Goal: Navigation & Orientation: Find specific page/section

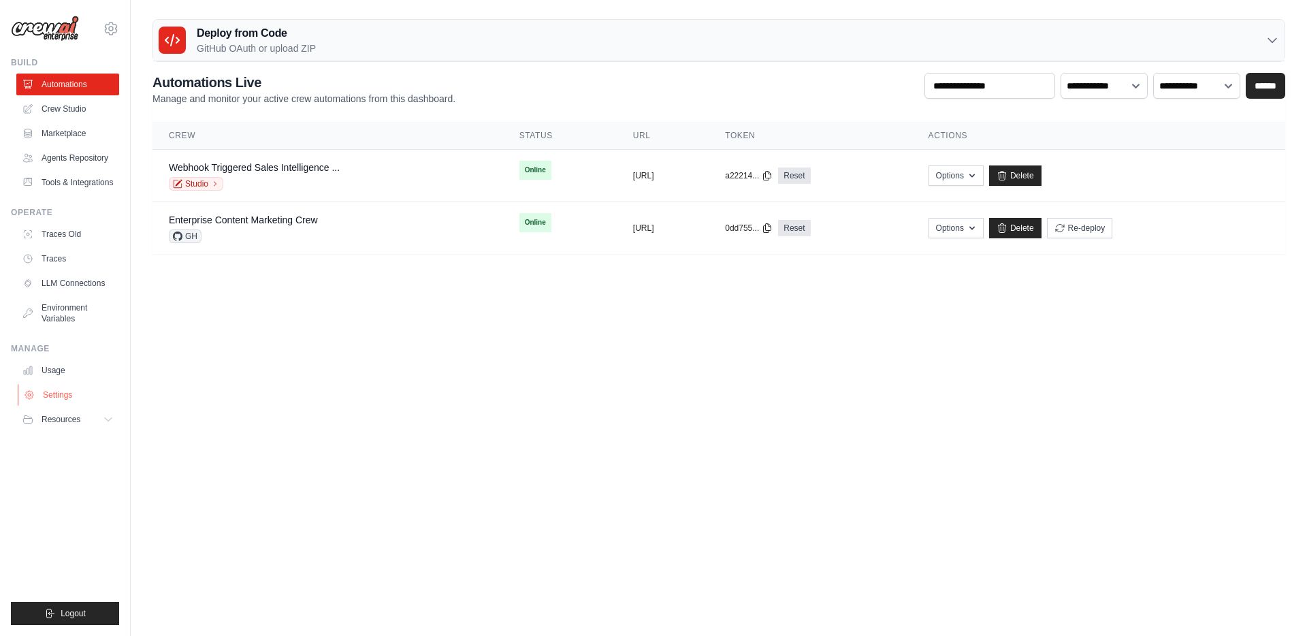
click at [46, 387] on link "Settings" at bounding box center [69, 395] width 103 height 22
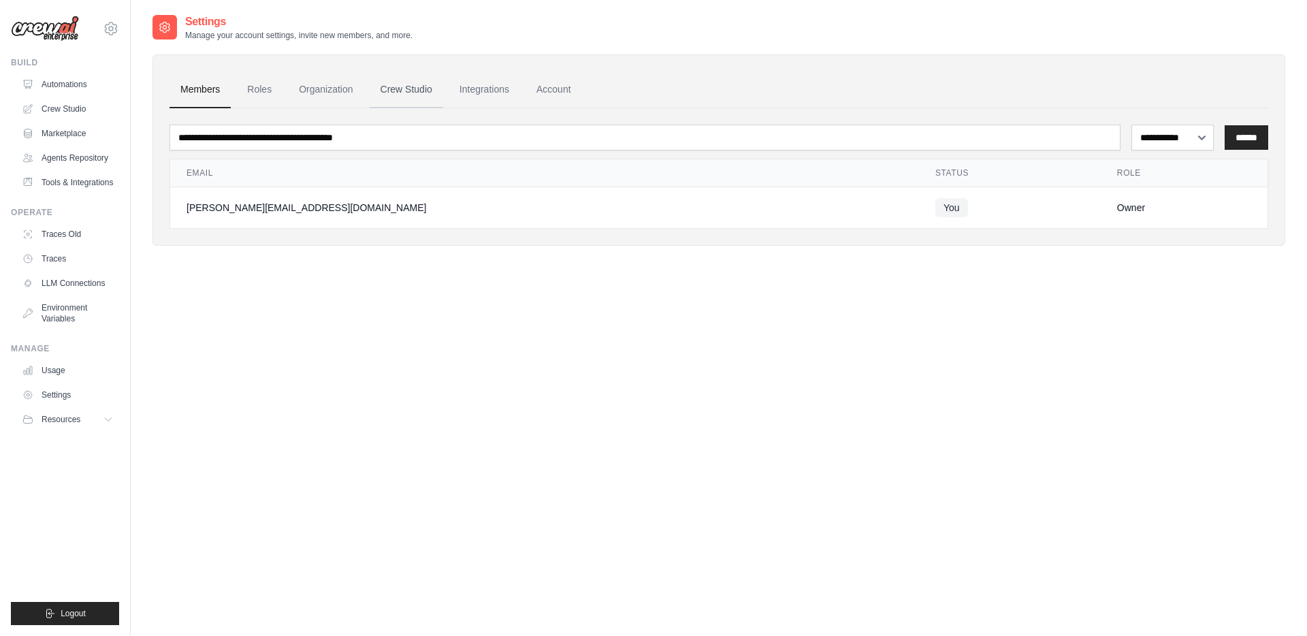
click at [412, 77] on link "Crew Studio" at bounding box center [407, 89] width 74 height 37
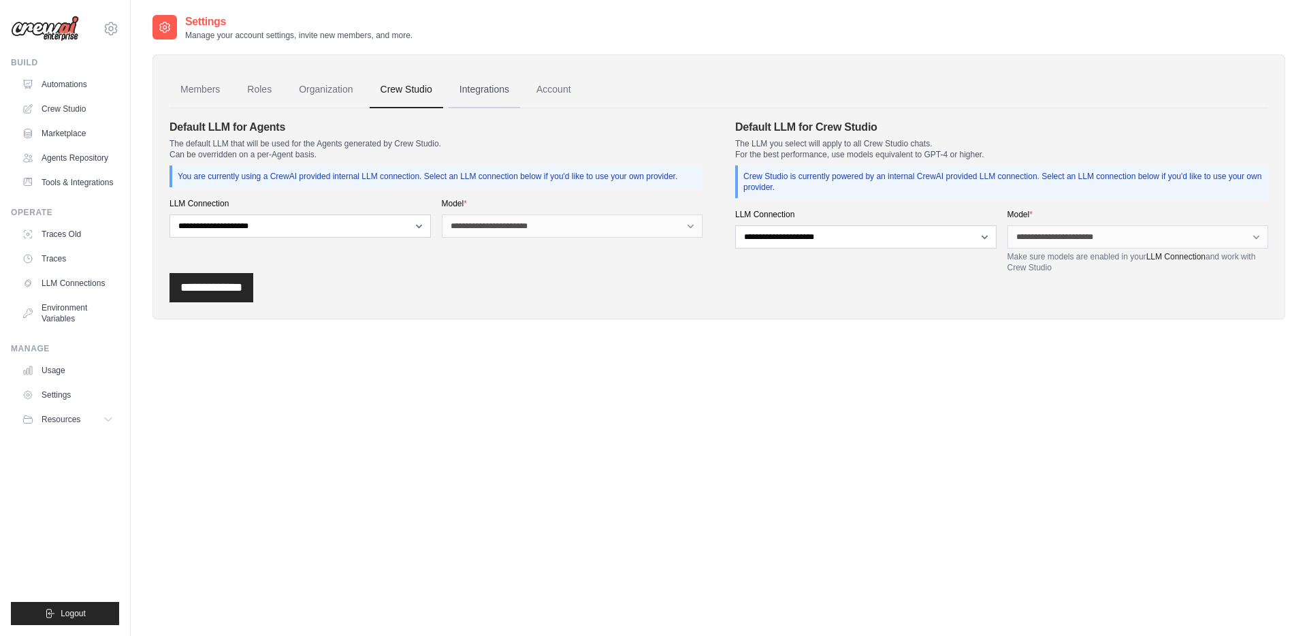
click at [477, 95] on link "Integrations" at bounding box center [484, 89] width 71 height 37
click at [547, 92] on link "Account" at bounding box center [554, 89] width 57 height 37
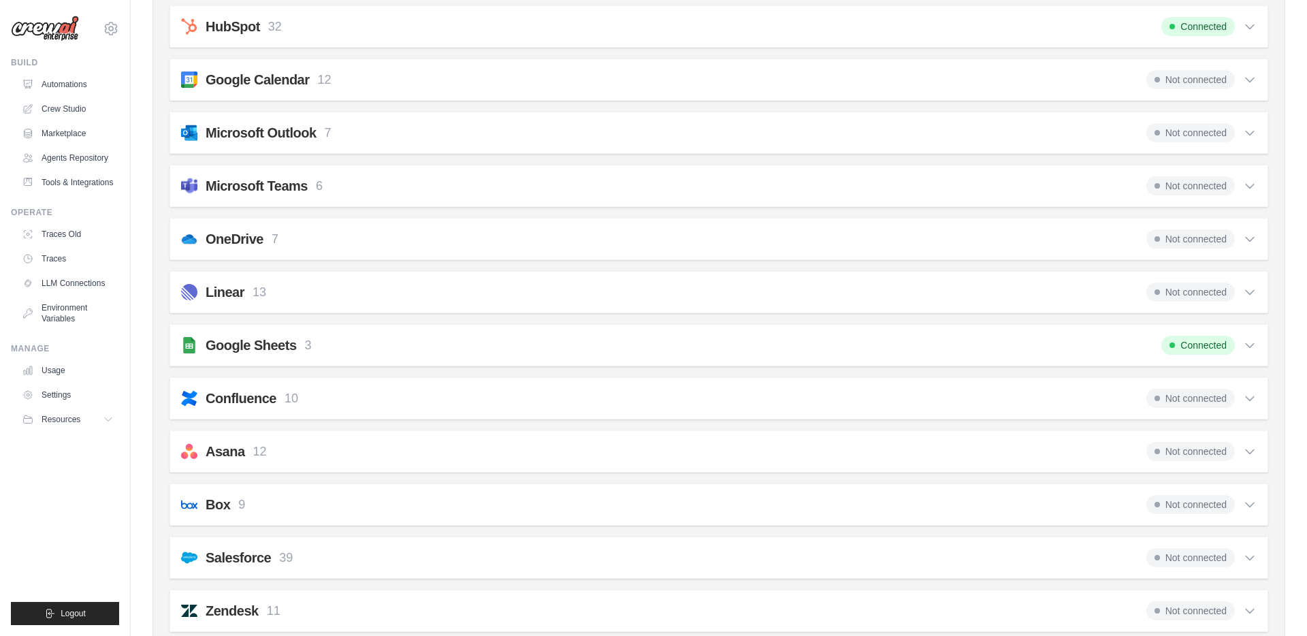
scroll to position [642, 0]
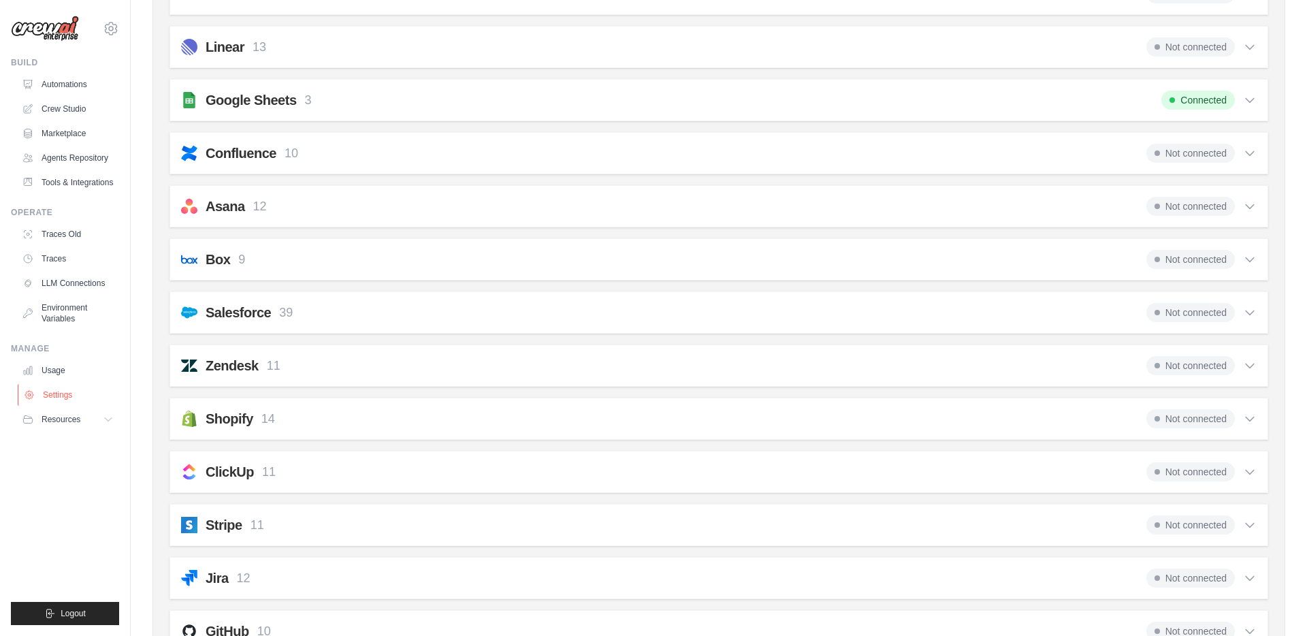
click at [57, 396] on link "Settings" at bounding box center [69, 395] width 103 height 22
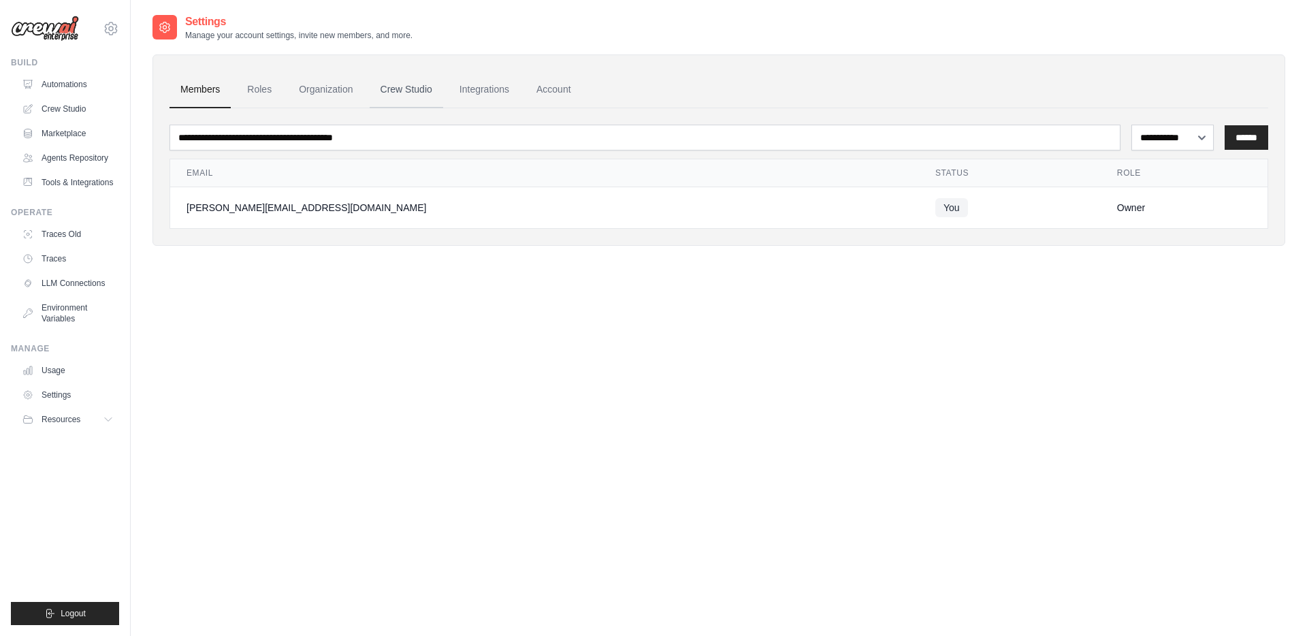
click at [418, 83] on link "Crew Studio" at bounding box center [407, 89] width 74 height 37
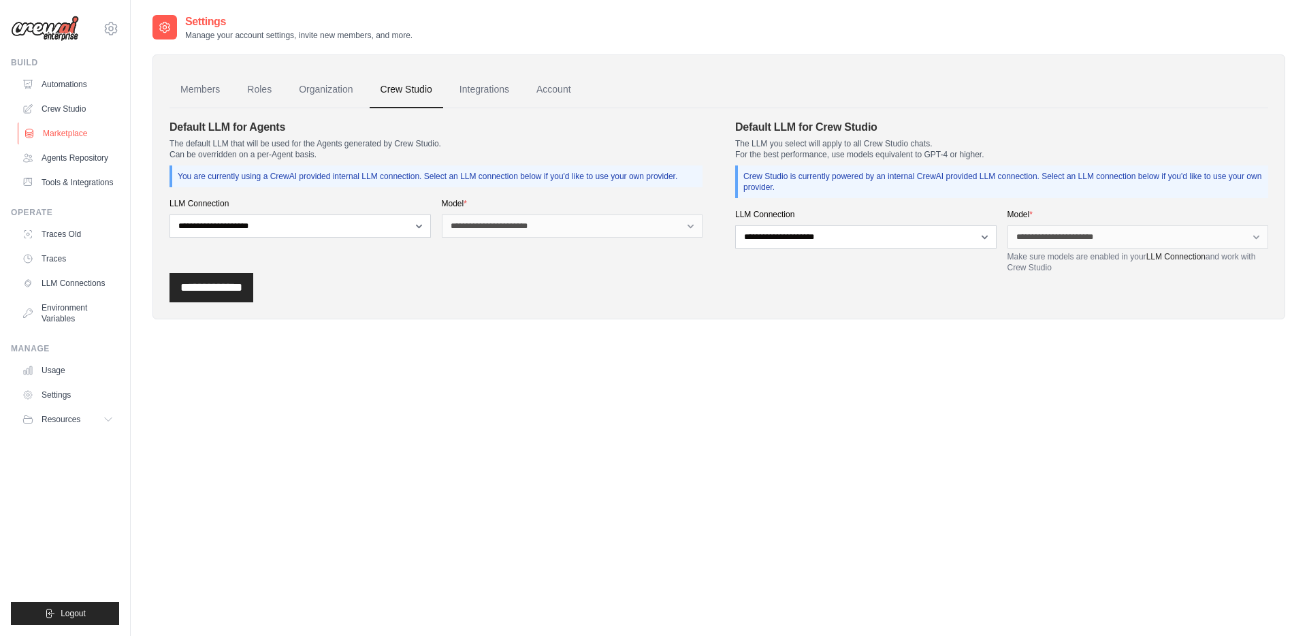
click at [71, 135] on link "Marketplace" at bounding box center [69, 134] width 103 height 22
